Goal: Understand process/instructions: Learn how to perform a task or action

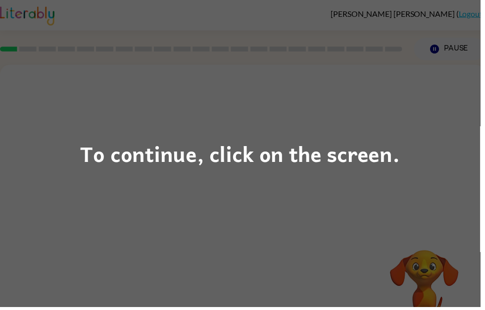
click at [185, 158] on div "To continue, click on the screen." at bounding box center [242, 155] width 323 height 34
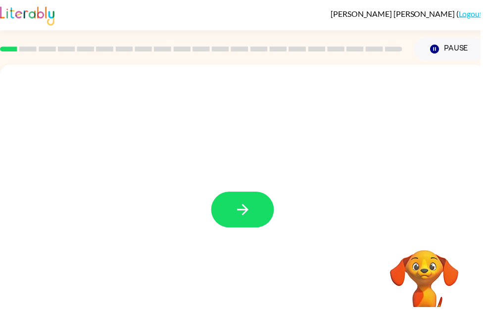
click at [245, 216] on icon "button" at bounding box center [245, 211] width 17 height 17
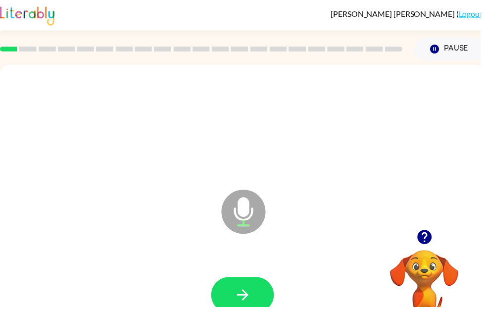
click at [252, 307] on icon "button" at bounding box center [245, 297] width 17 height 17
click at [242, 299] on icon "button" at bounding box center [244, 297] width 11 height 11
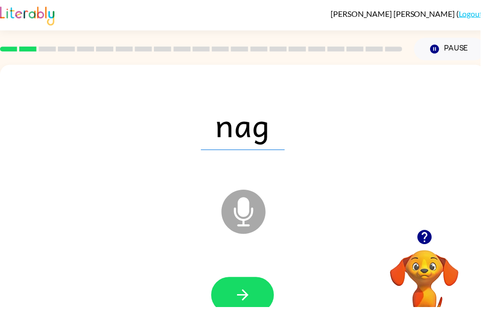
click at [247, 305] on icon "button" at bounding box center [245, 297] width 17 height 17
click at [248, 300] on icon "button" at bounding box center [244, 297] width 11 height 11
click at [243, 295] on icon "button" at bounding box center [245, 297] width 17 height 17
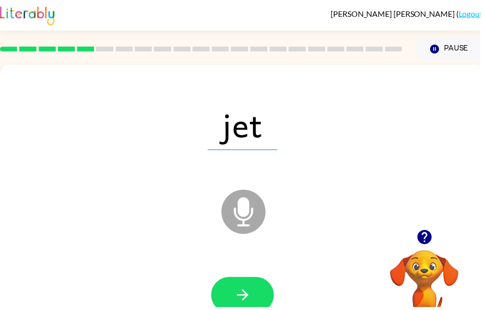
click at [248, 300] on icon "button" at bounding box center [244, 297] width 11 height 11
click at [247, 306] on icon "button" at bounding box center [245, 297] width 17 height 17
click at [485, 116] on div "him Microphone The Microphone is here when it is your turn to talk" at bounding box center [245, 206] width 490 height 283
click at [246, 308] on button "button" at bounding box center [244, 298] width 63 height 36
click at [241, 310] on button "button" at bounding box center [244, 298] width 63 height 36
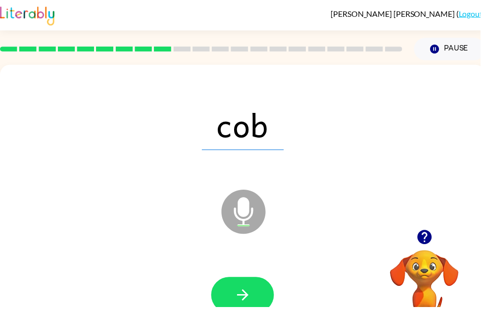
click at [259, 295] on button "button" at bounding box center [244, 298] width 63 height 36
click at [248, 298] on icon "button" at bounding box center [244, 297] width 11 height 11
click at [252, 303] on icon "button" at bounding box center [245, 297] width 17 height 17
click at [252, 304] on icon "button" at bounding box center [245, 297] width 17 height 17
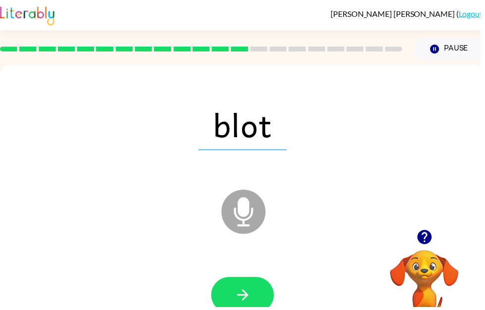
click at [254, 308] on button "button" at bounding box center [244, 298] width 63 height 36
click at [262, 300] on button "button" at bounding box center [244, 298] width 63 height 36
click at [244, 301] on icon "button" at bounding box center [245, 297] width 17 height 17
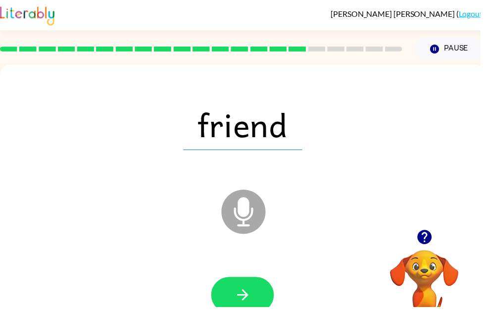
click at [248, 306] on icon "button" at bounding box center [245, 297] width 17 height 17
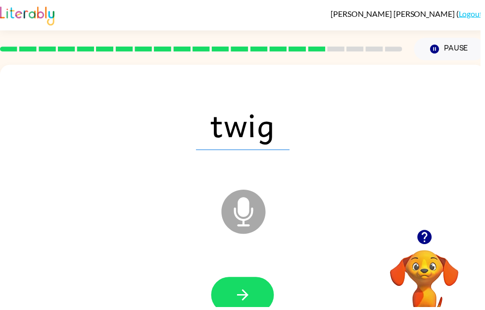
click at [243, 297] on icon "button" at bounding box center [245, 297] width 17 height 17
click at [253, 299] on icon "button" at bounding box center [245, 297] width 17 height 17
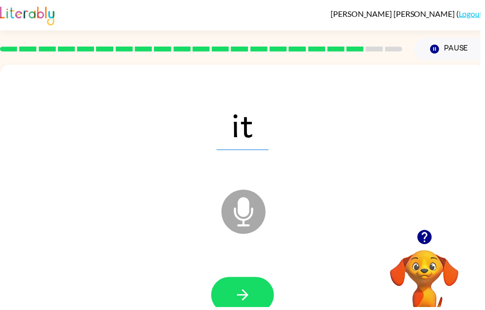
click at [244, 307] on icon "button" at bounding box center [245, 297] width 17 height 17
click at [246, 299] on icon "button" at bounding box center [244, 297] width 11 height 11
